Goal: Task Accomplishment & Management: Manage account settings

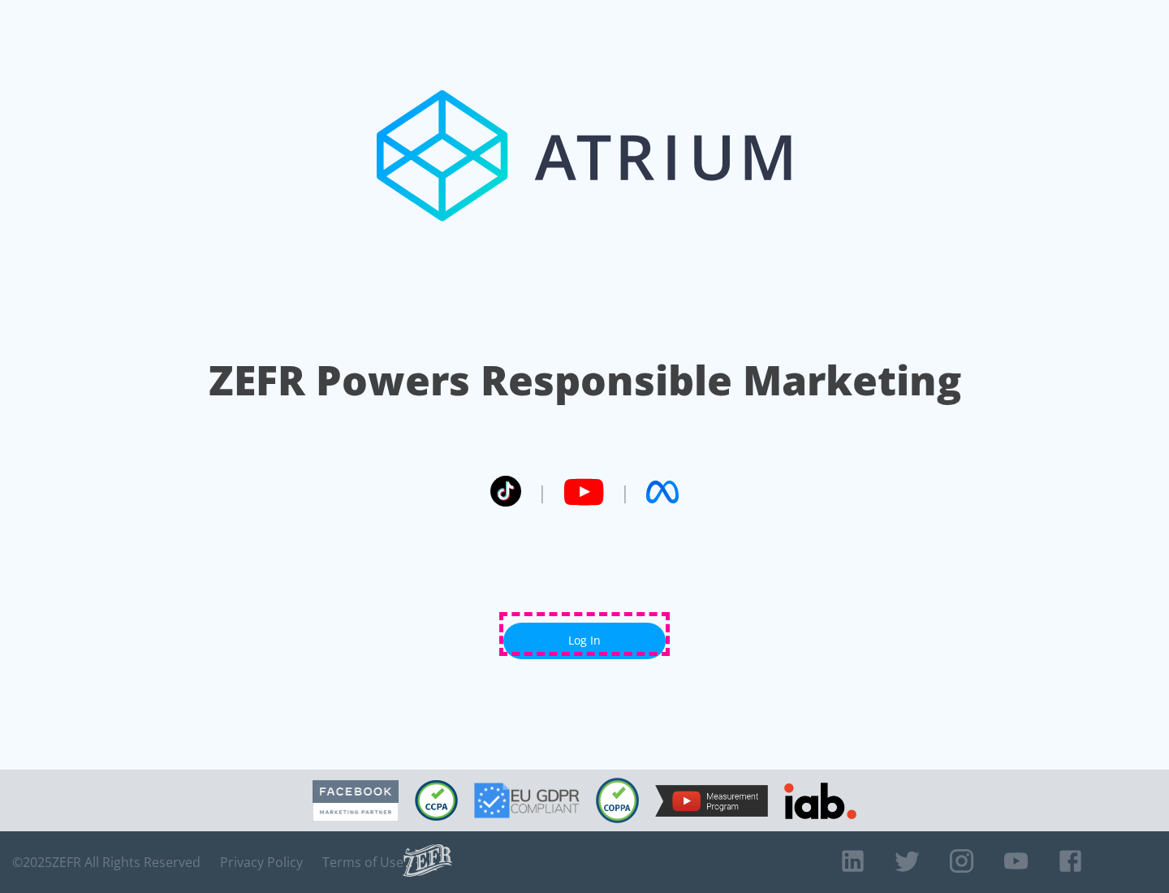
click at [585, 634] on link "Log In" at bounding box center [584, 641] width 162 height 37
